Goal: Task Accomplishment & Management: Manage account settings

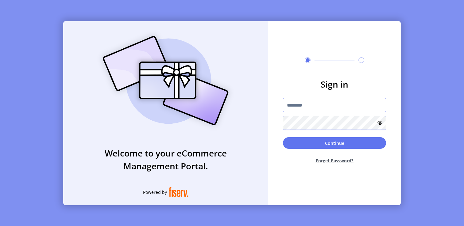
click at [314, 107] on input "text" at bounding box center [334, 105] width 103 height 14
type input "*********"
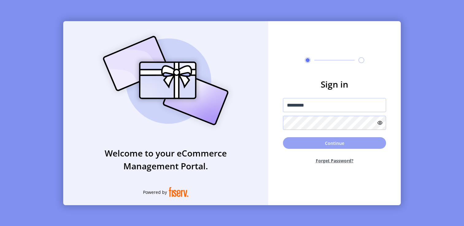
click at [303, 147] on button "Continue" at bounding box center [334, 143] width 103 height 12
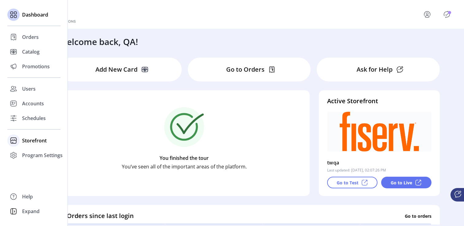
click at [35, 141] on span "Storefront" at bounding box center [34, 140] width 25 height 7
click at [37, 149] on span "Configuration" at bounding box center [38, 152] width 32 height 7
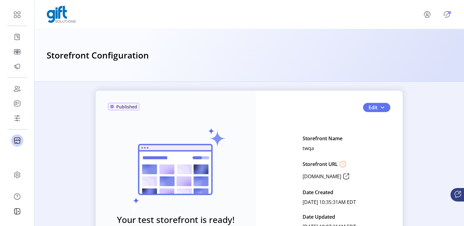
scroll to position [6, 0]
click at [385, 109] on button "Edit" at bounding box center [376, 107] width 27 height 9
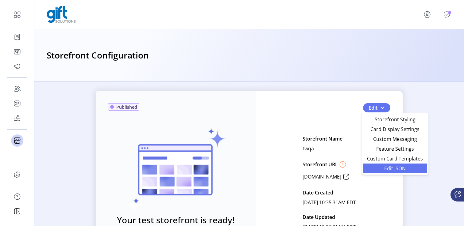
click at [392, 166] on span "Edit JSON" at bounding box center [394, 168] width 57 height 5
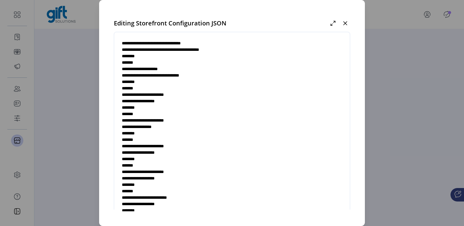
scroll to position [42, 0]
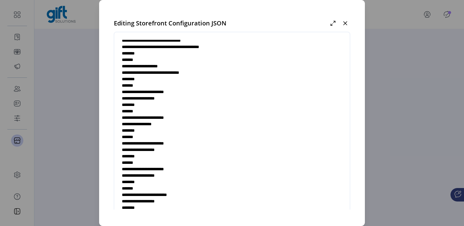
drag, startPoint x: 167, startPoint y: 80, endPoint x: 213, endPoint y: 79, distance: 46.3
click at [213, 79] on textarea at bounding box center [231, 130] width 235 height 181
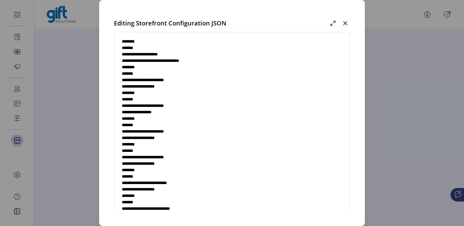
scroll to position [55, 0]
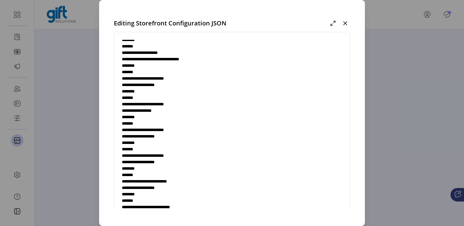
click at [169, 92] on textarea at bounding box center [231, 130] width 235 height 181
paste textarea "**********"
click at [207, 92] on textarea at bounding box center [231, 130] width 235 height 181
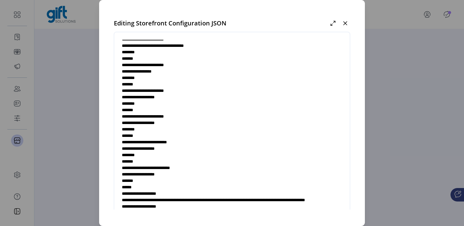
scroll to position [94, 0]
drag, startPoint x: 131, startPoint y: 92, endPoint x: 170, endPoint y: 109, distance: 42.7
click at [170, 109] on textarea at bounding box center [231, 130] width 235 height 181
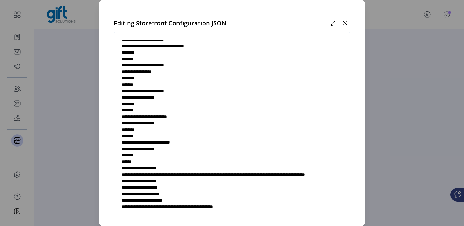
drag, startPoint x: 136, startPoint y: 117, endPoint x: 194, endPoint y: 160, distance: 72.2
click at [194, 160] on textarea at bounding box center [231, 130] width 235 height 181
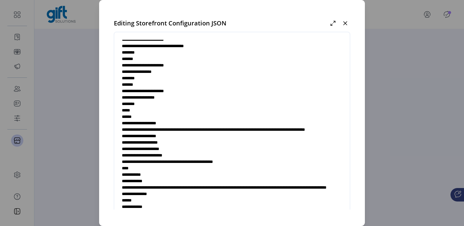
click at [165, 113] on textarea at bounding box center [231, 130] width 235 height 181
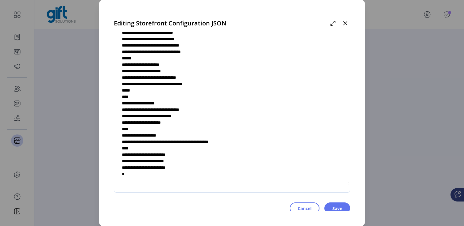
scroll to position [38, 0]
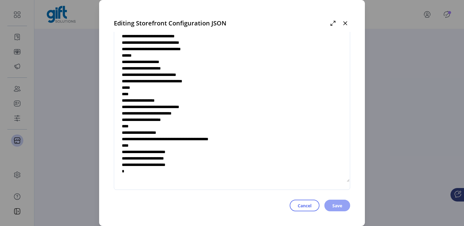
type textarea "**********"
click at [339, 204] on span "Save" at bounding box center [337, 206] width 10 height 6
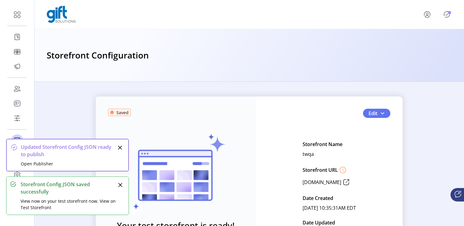
click at [120, 147] on icon "Close" at bounding box center [119, 147] width 5 height 5
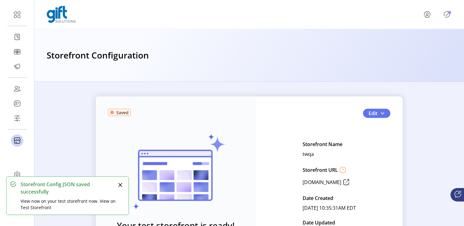
click at [121, 181] on button "Close" at bounding box center [120, 185] width 9 height 9
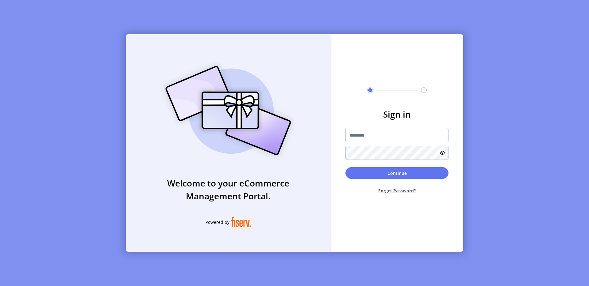
click at [372, 140] on input "text" at bounding box center [396, 135] width 103 height 14
type input "*********"
click at [413, 172] on button "Continue" at bounding box center [396, 173] width 103 height 12
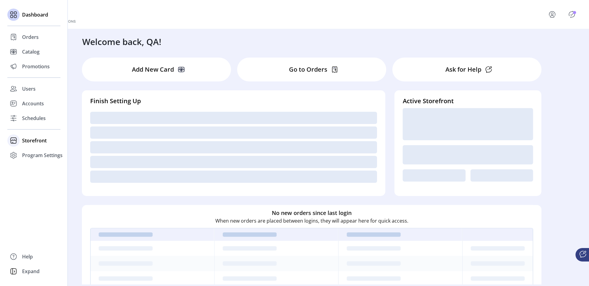
click at [32, 142] on span "Storefront" at bounding box center [34, 140] width 25 height 7
click at [33, 153] on span "Configuration" at bounding box center [38, 152] width 32 height 7
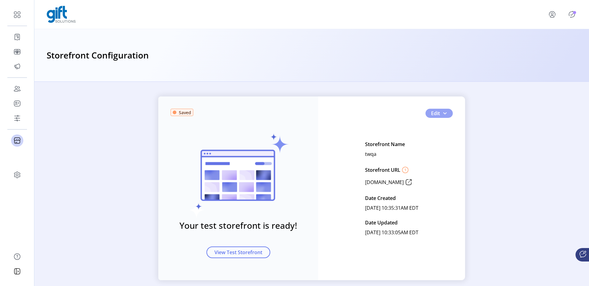
click at [445, 115] on span "button" at bounding box center [444, 113] width 5 height 5
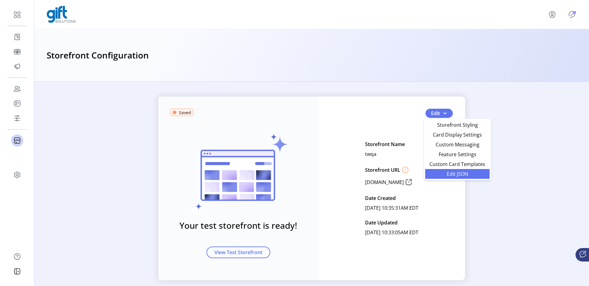
click at [453, 170] on link "Edit JSON" at bounding box center [457, 174] width 64 height 10
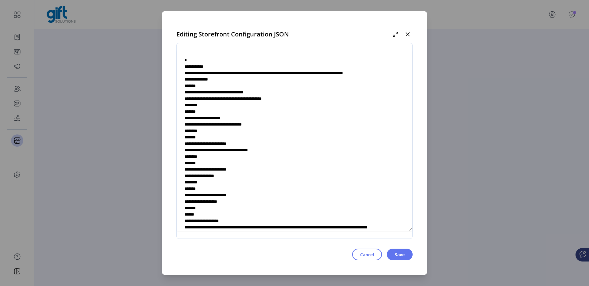
scroll to position [12, 0]
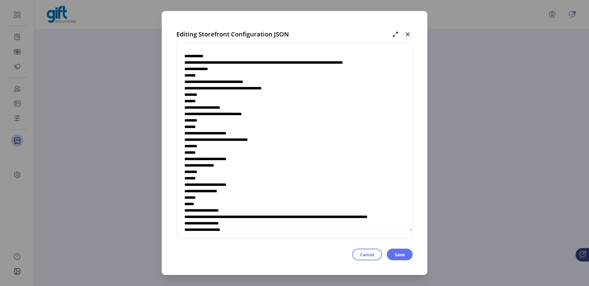
drag, startPoint x: 231, startPoint y: 149, endPoint x: 286, endPoint y: 148, distance: 54.9
click at [286, 148] on textarea at bounding box center [294, 141] width 235 height 181
click at [231, 171] on textarea at bounding box center [294, 141] width 235 height 181
click at [278, 172] on textarea at bounding box center [294, 141] width 235 height 181
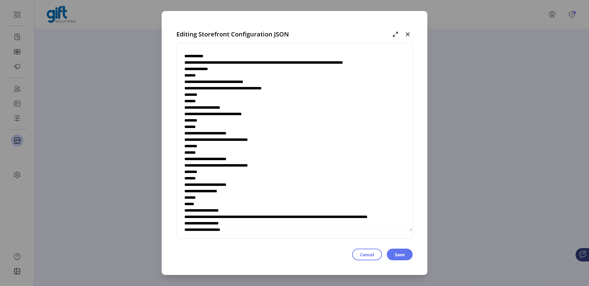
drag, startPoint x: 198, startPoint y: 184, endPoint x: 217, endPoint y: 202, distance: 26.9
click at [217, 202] on textarea at bounding box center [294, 141] width 235 height 181
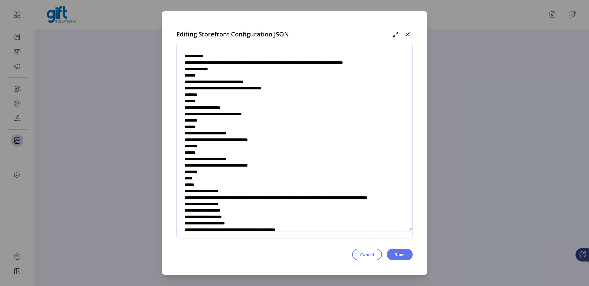
click at [217, 180] on textarea at bounding box center [294, 141] width 235 height 181
type textarea "**********"
click at [395, 254] on span "Save" at bounding box center [400, 255] width 10 height 6
